Goal: Navigation & Orientation: Find specific page/section

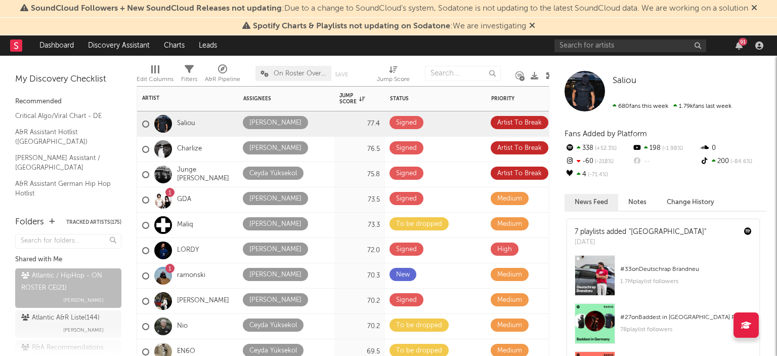
click at [206, 212] on div "Maliq" at bounding box center [187, 224] width 101 height 25
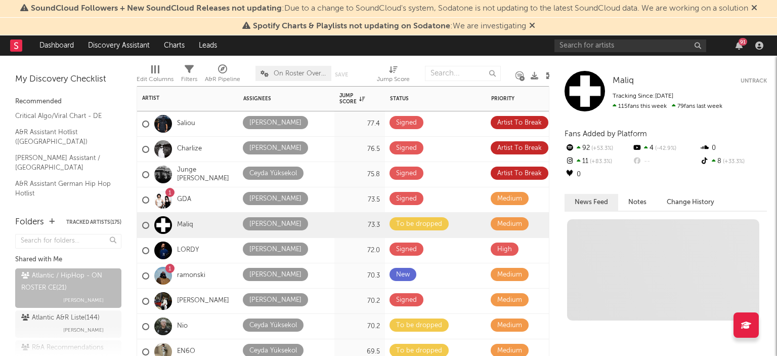
click at [213, 206] on div "1 GDA" at bounding box center [187, 199] width 101 height 25
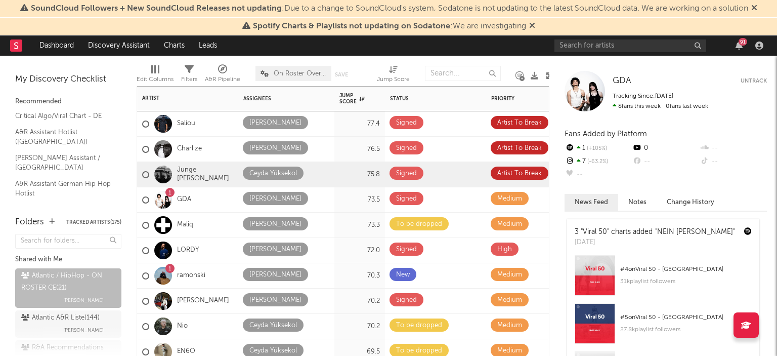
click at [200, 168] on div "Junge [PERSON_NAME]" at bounding box center [187, 174] width 91 height 29
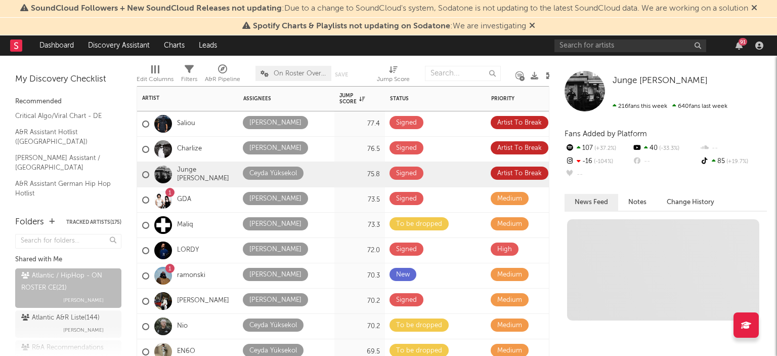
click at [218, 137] on div "Charlize" at bounding box center [187, 149] width 101 height 25
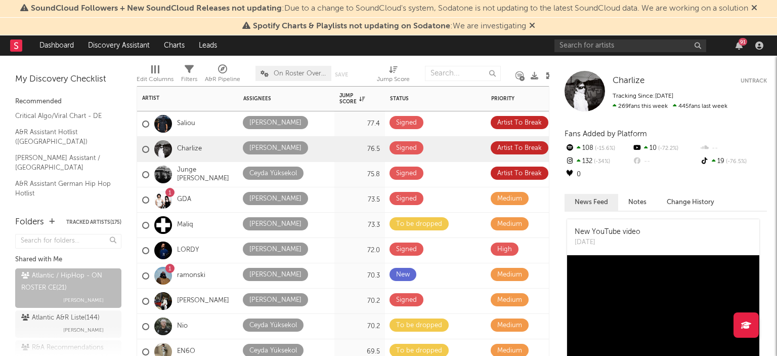
click at [224, 120] on div "Saliou" at bounding box center [187, 123] width 101 height 25
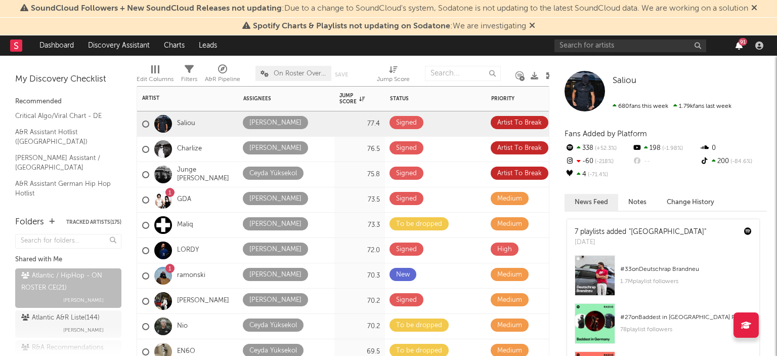
click at [738, 45] on icon "button" at bounding box center [739, 45] width 7 height 8
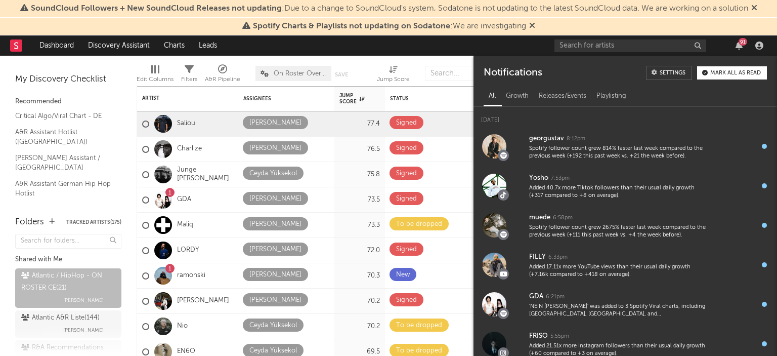
click at [716, 65] on div "Notifications Settings Mark all as read" at bounding box center [626, 69] width 304 height 27
click at [712, 74] on div "Mark all as read" at bounding box center [735, 73] width 51 height 6
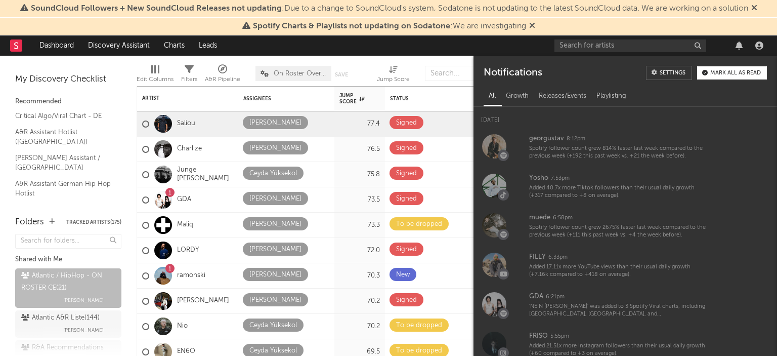
click at [443, 61] on div at bounding box center [463, 73] width 76 height 25
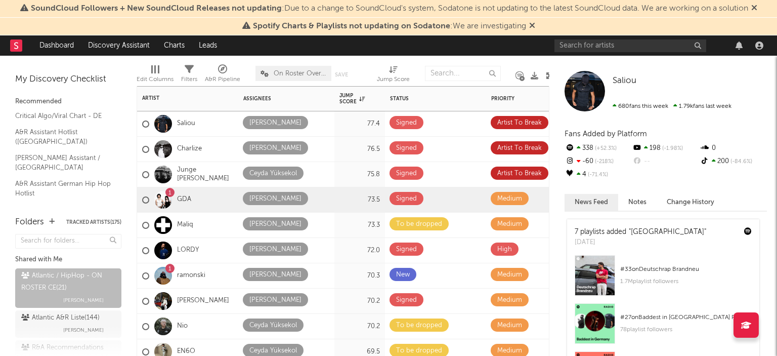
click at [206, 189] on div "1 GDA" at bounding box center [187, 199] width 101 height 25
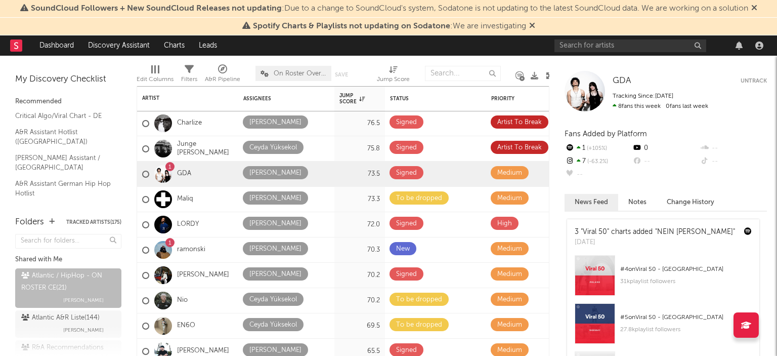
click at [530, 32] on span "Spotify Charts & Playlists not updating on Sodatone : We are investigating" at bounding box center [388, 26] width 293 height 12
click at [535, 20] on span "Spotify Charts & Playlists not updating on Sodatone : We are investigating" at bounding box center [388, 26] width 293 height 12
click at [534, 26] on icon at bounding box center [532, 25] width 6 height 8
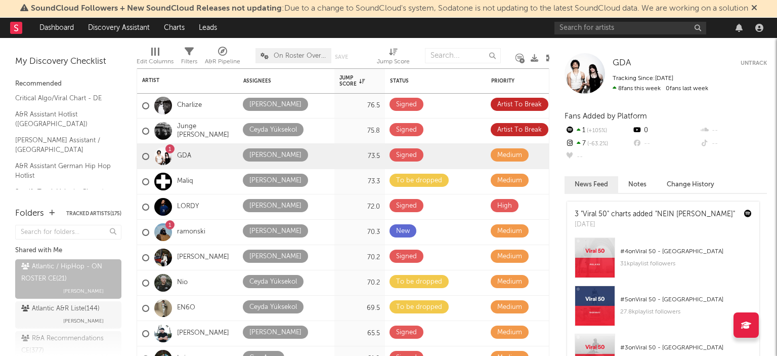
click at [757, 8] on icon at bounding box center [754, 8] width 6 height 8
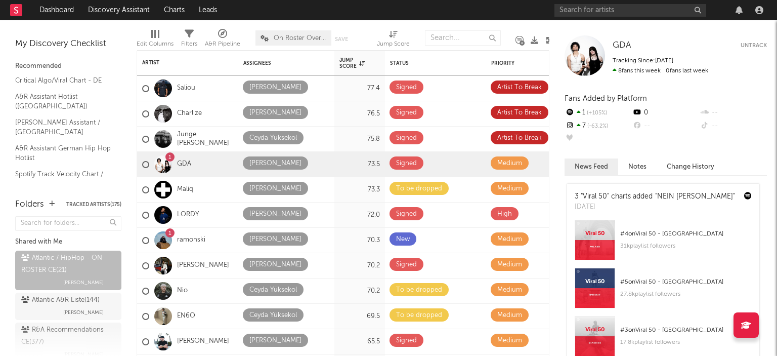
click at [26, 18] on div at bounding box center [21, 10] width 22 height 20
click at [45, 10] on link "Dashboard" at bounding box center [56, 10] width 49 height 20
